Goal: Check status

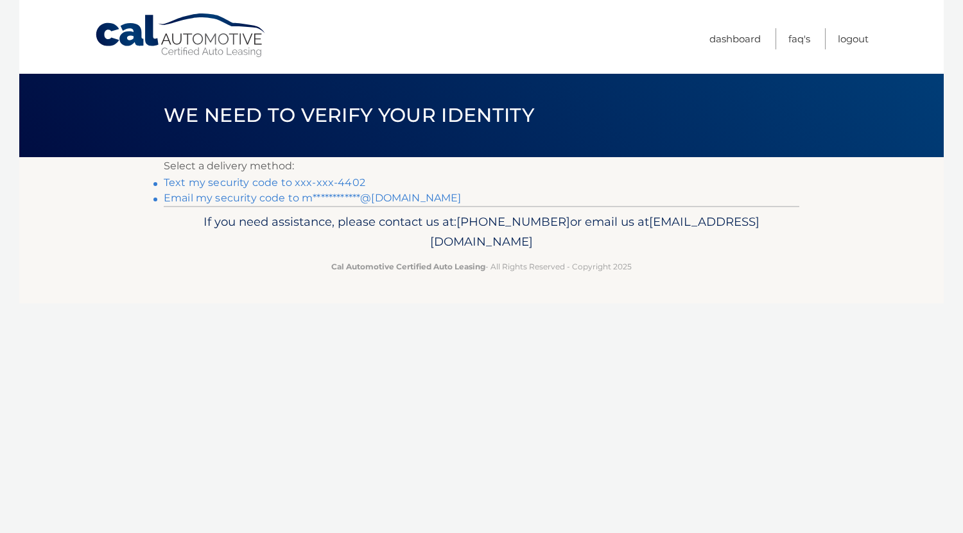
click at [340, 190] on li "Text my security code to xxx-xxx-4402" at bounding box center [481, 182] width 635 height 15
drag, startPoint x: 340, startPoint y: 189, endPoint x: 339, endPoint y: 162, distance: 27.6
click at [339, 162] on div "**********" at bounding box center [481, 181] width 635 height 49
click at [348, 179] on link "Text my security code to xxx-xxx-4402" at bounding box center [264, 182] width 201 height 12
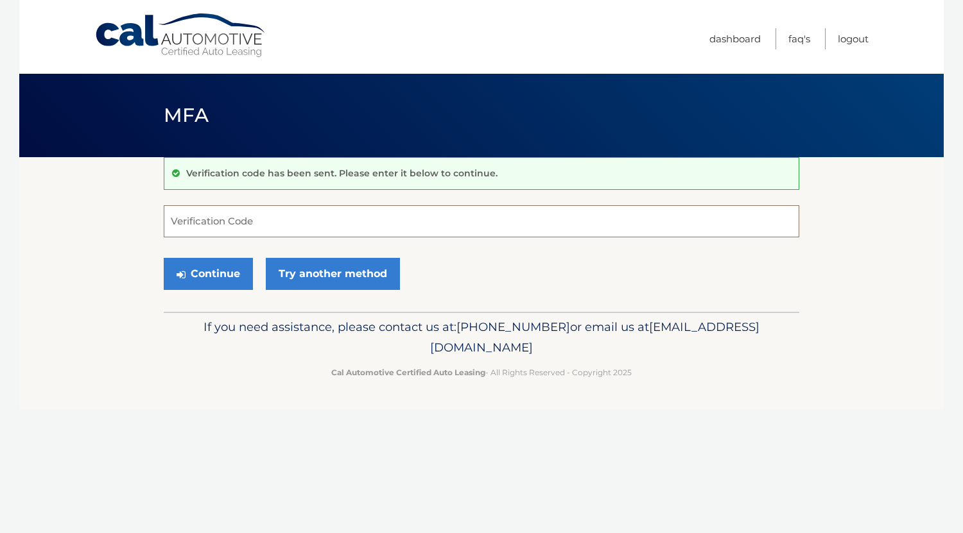
click at [375, 212] on input "Verification Code" at bounding box center [481, 221] width 635 height 32
type input "476678"
click at [164, 258] on button "Continue" at bounding box center [208, 274] width 89 height 32
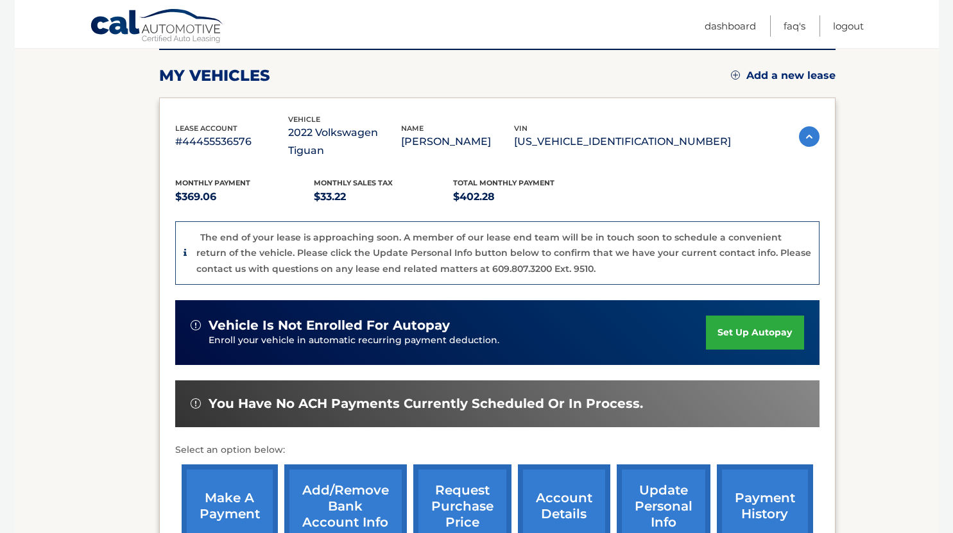
scroll to position [184, 0]
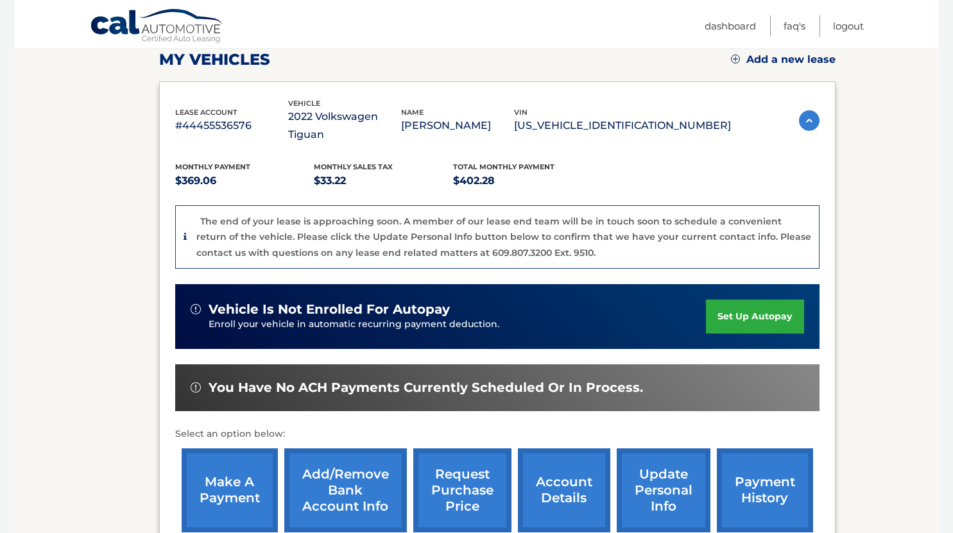
click at [407, 318] on p "Enroll your vehicle in automatic recurring payment deduction." at bounding box center [458, 325] width 498 height 14
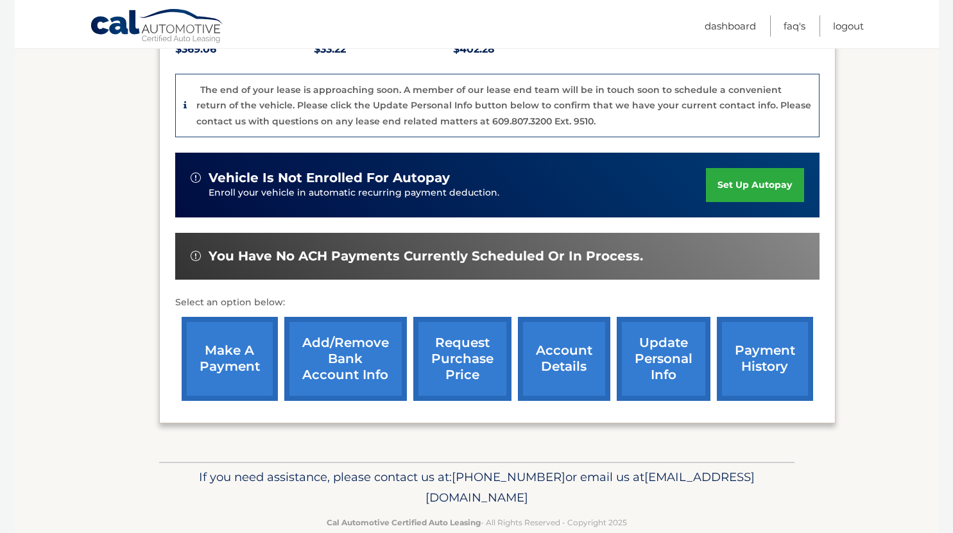
scroll to position [317, 0]
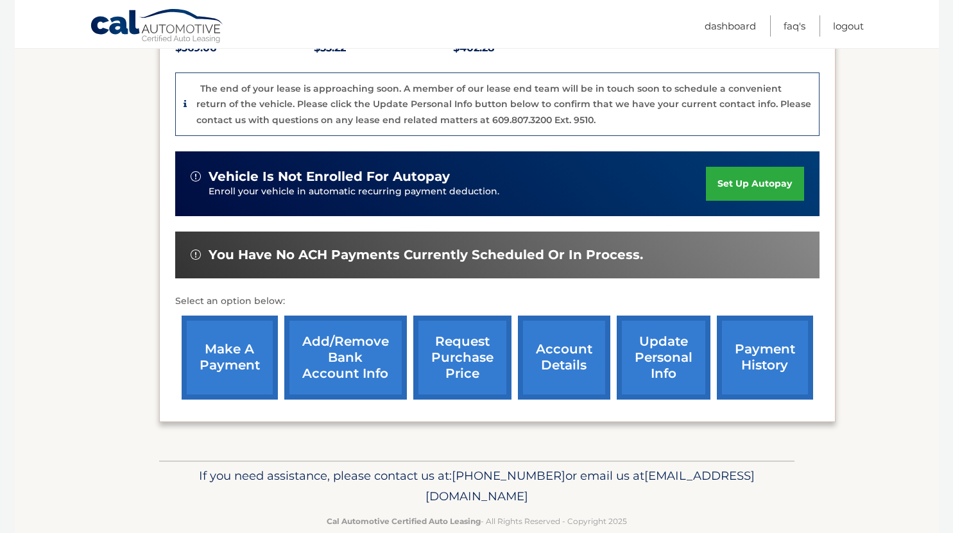
click at [553, 369] on link "account details" at bounding box center [564, 358] width 92 height 84
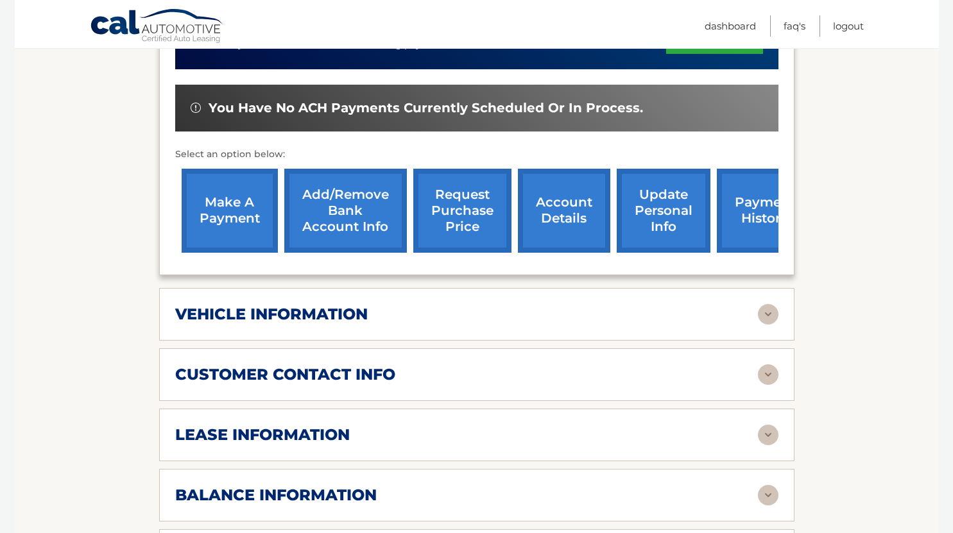
scroll to position [402, 0]
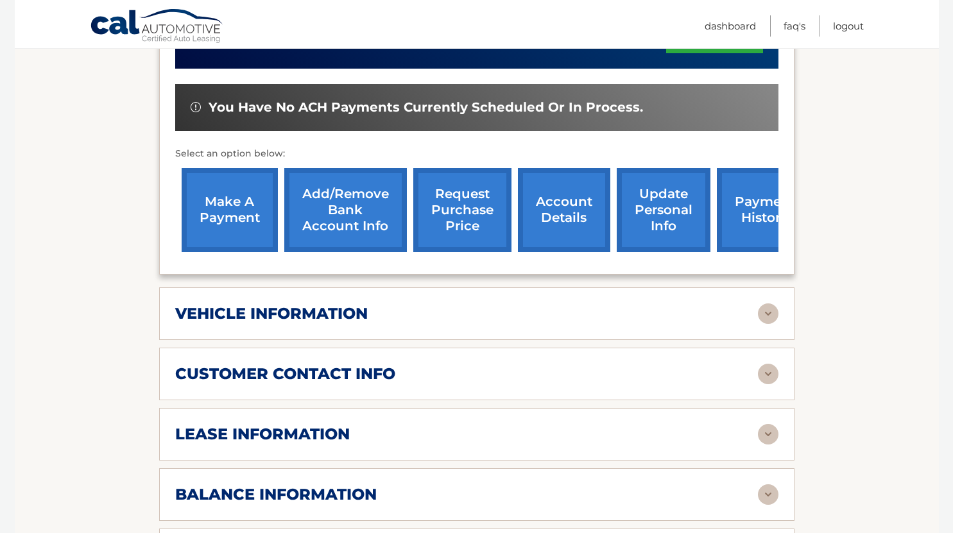
click at [404, 427] on div "lease information" at bounding box center [466, 434] width 583 height 19
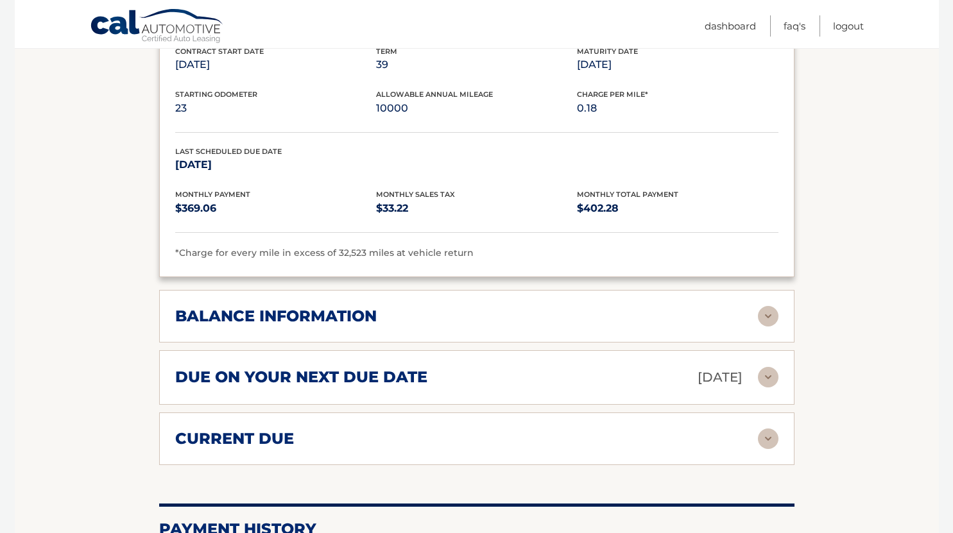
scroll to position [823, 0]
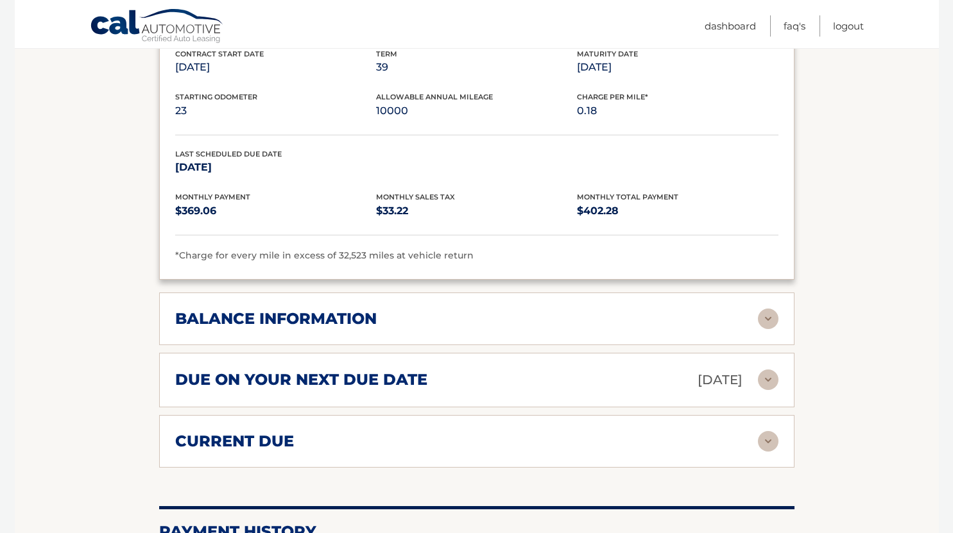
click at [498, 314] on div "balance information" at bounding box center [466, 318] width 583 height 19
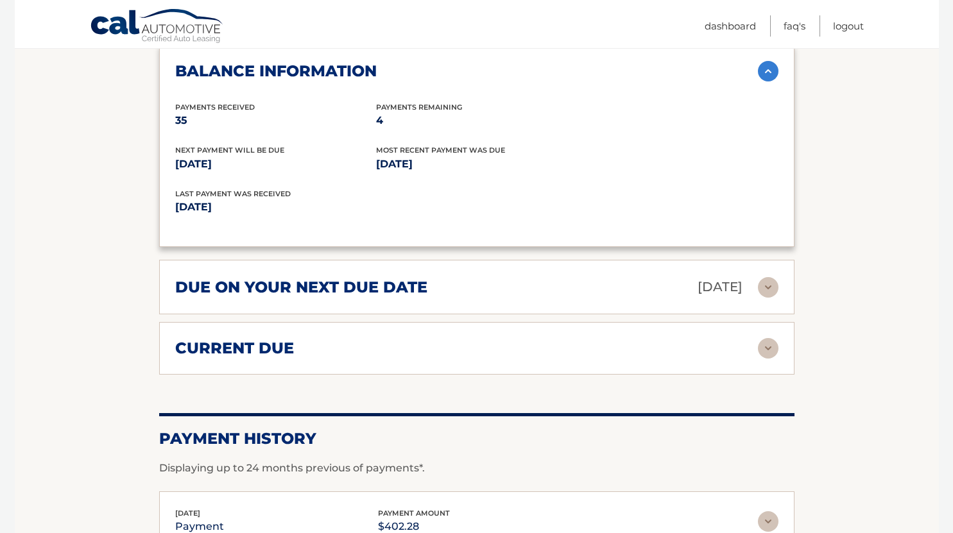
scroll to position [1071, 0]
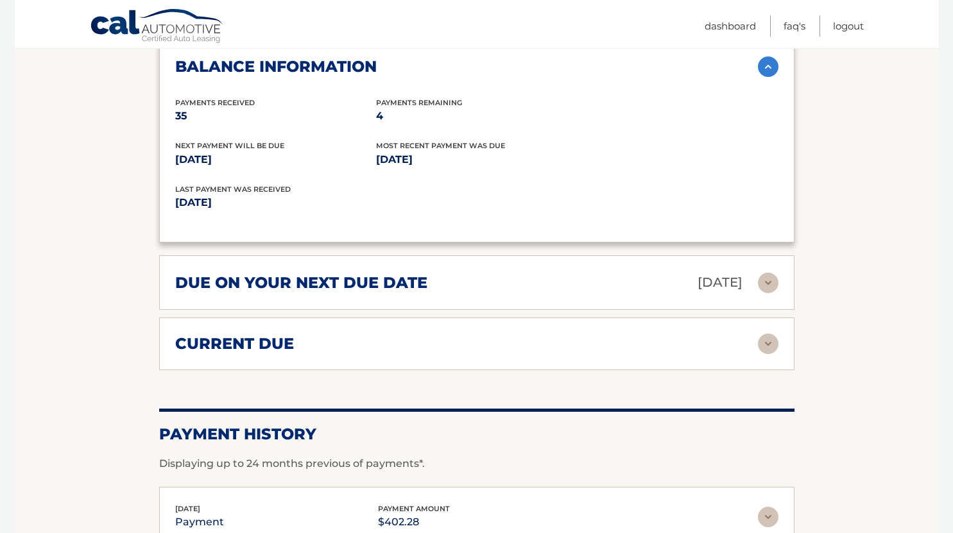
click at [305, 359] on div "current due Late Charges $120.66 Miscelleneous Charges* $0.00 Sales Tax $33.22 …" at bounding box center [476, 344] width 635 height 53
click at [779, 352] on div "current due Late Charges $120.66 Miscelleneous Charges* $0.00 Sales Tax $33.22 …" at bounding box center [476, 344] width 635 height 53
click at [771, 346] on img at bounding box center [768, 344] width 21 height 21
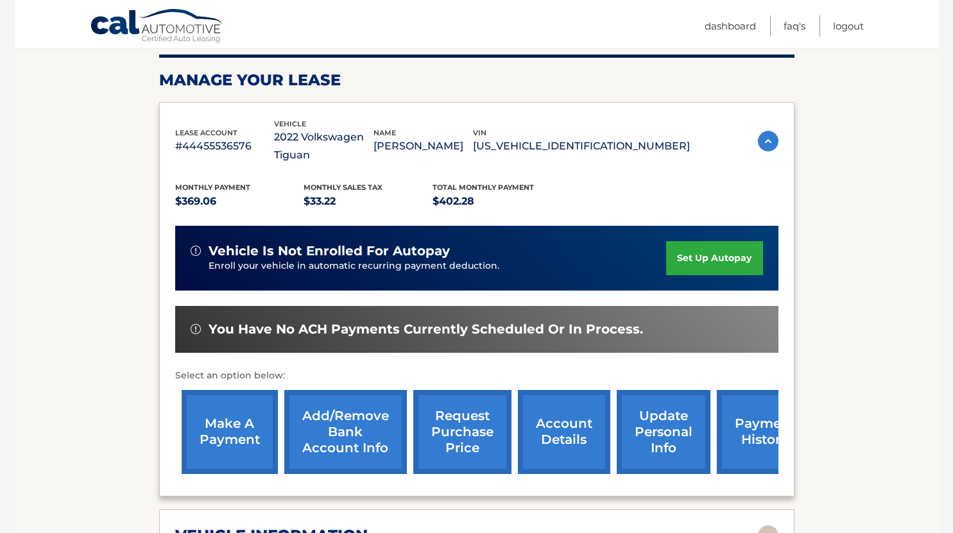
scroll to position [0, 0]
